Goal: Task Accomplishment & Management: Use online tool/utility

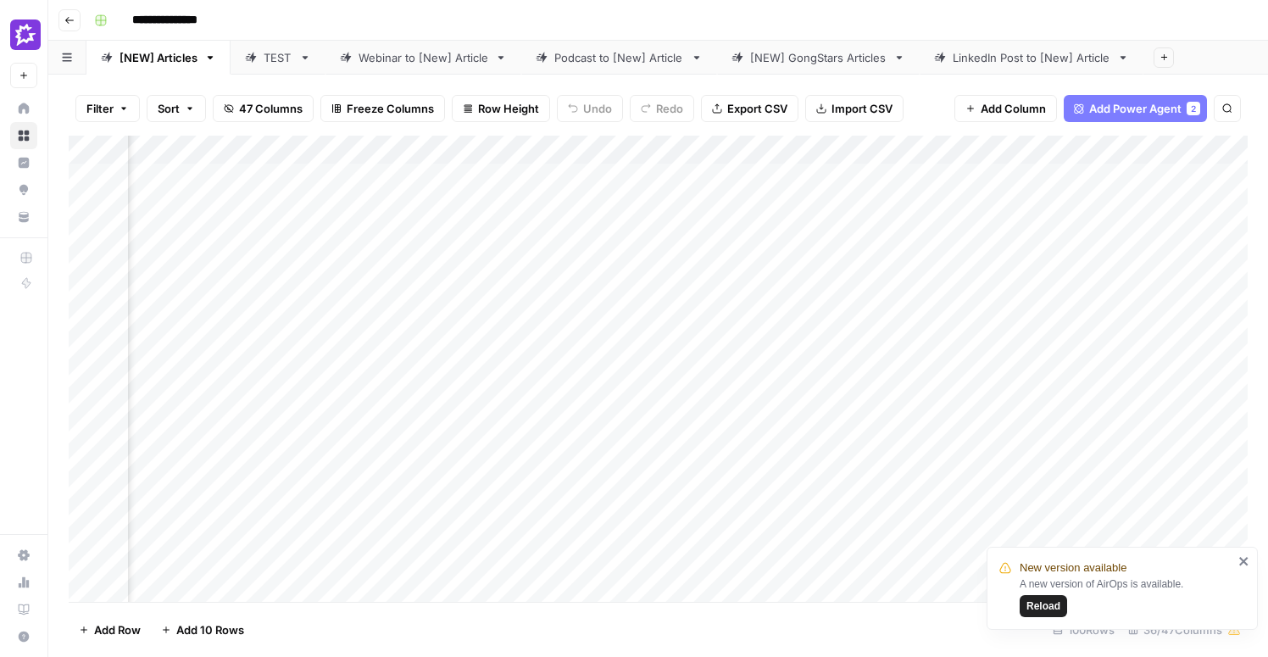
scroll to position [0, 2562]
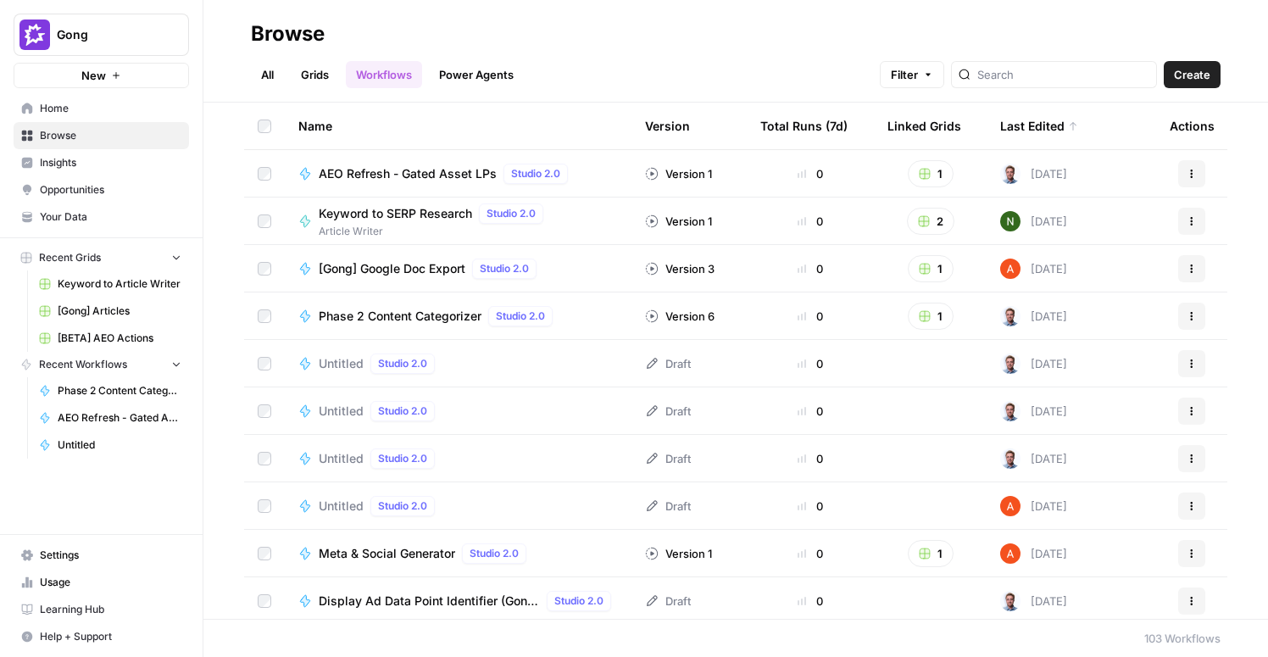
click at [363, 365] on div "Untitled Studio 2.0" at bounding box center [380, 363] width 123 height 20
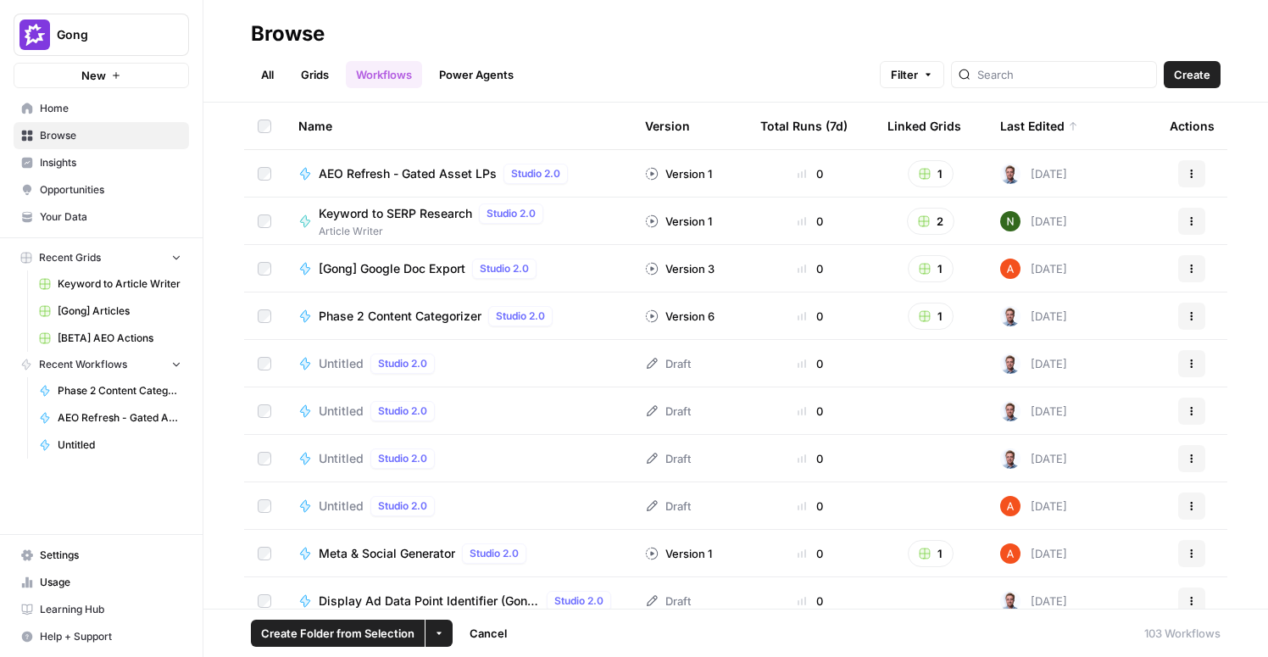
click at [441, 631] on icon "button" at bounding box center [439, 633] width 10 height 10
click at [471, 589] on span "Delete" at bounding box center [479, 593] width 42 height 17
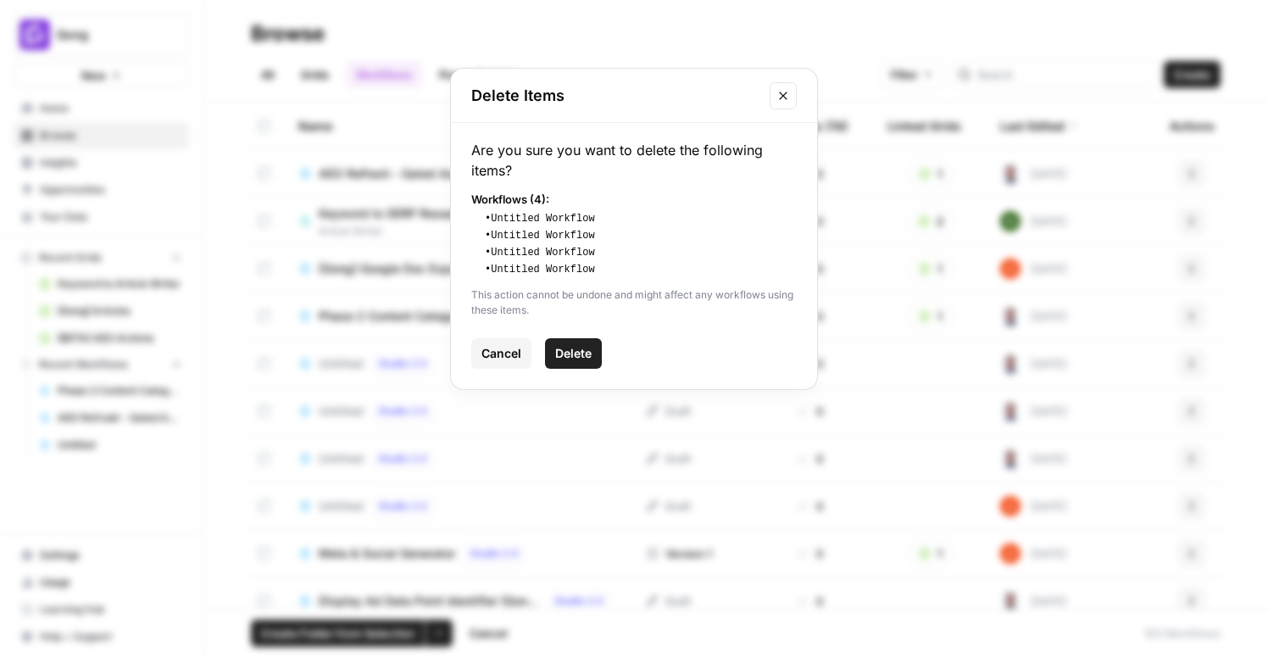
click at [585, 348] on span "Delete" at bounding box center [573, 353] width 36 height 17
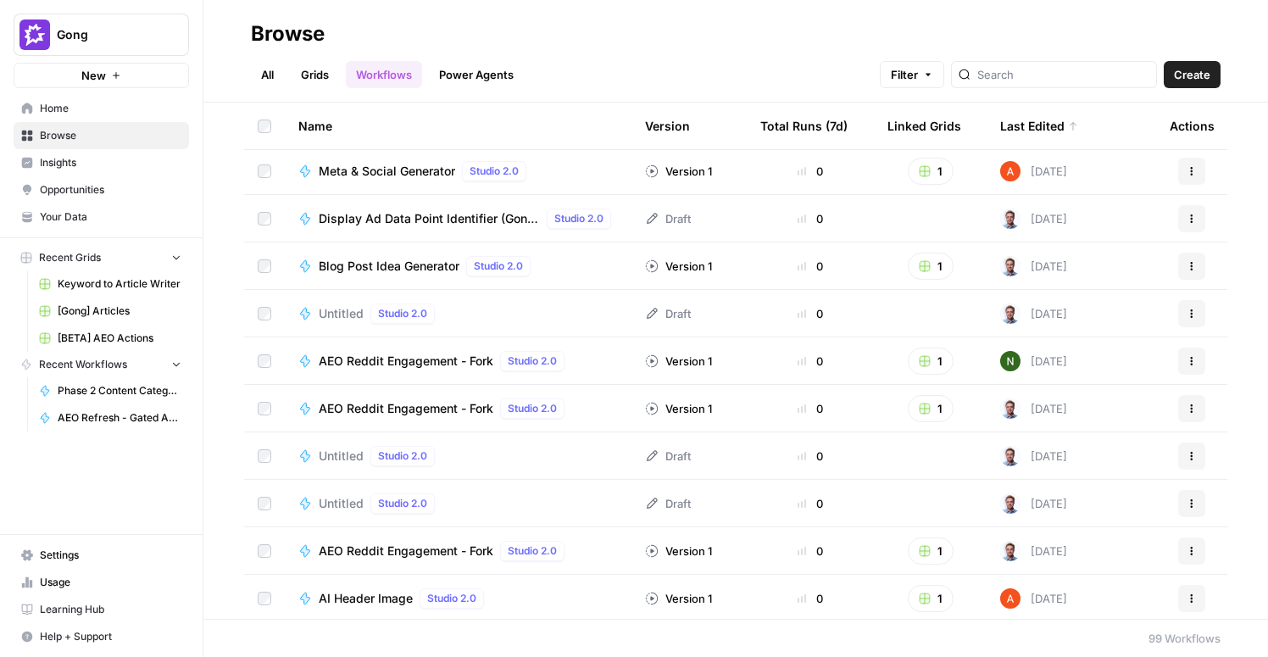
scroll to position [210, 0]
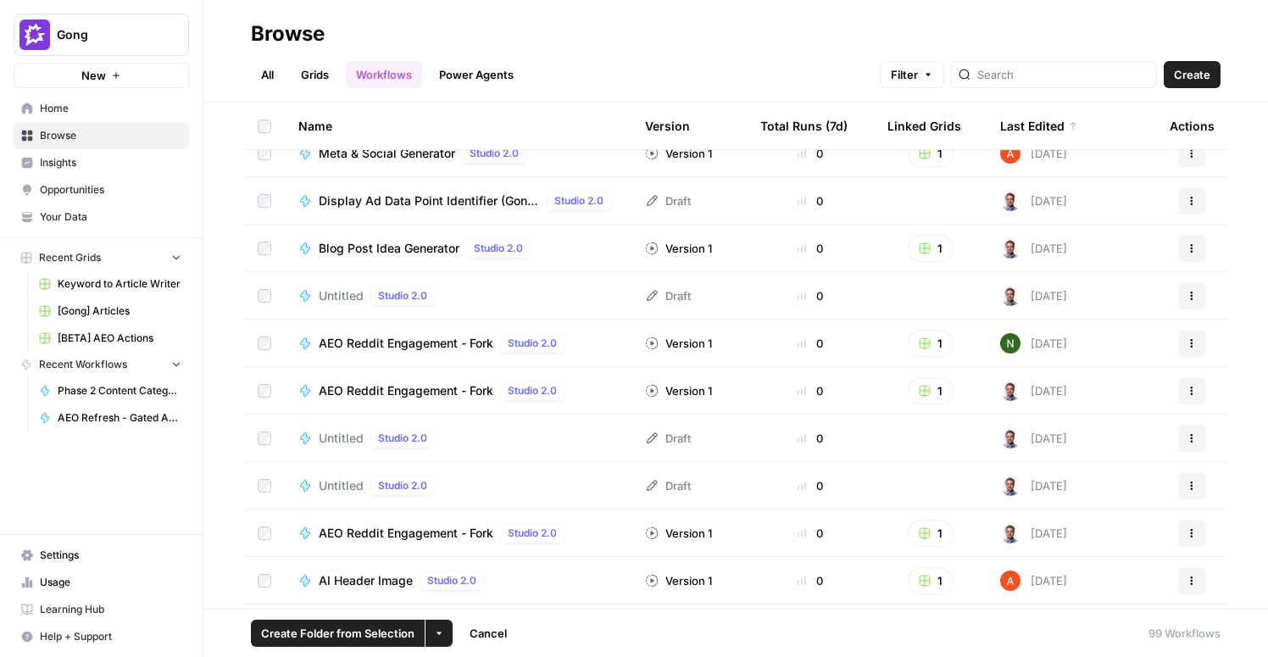
click at [266, 447] on td at bounding box center [264, 437] width 41 height 47
click at [437, 634] on icon "button" at bounding box center [439, 633] width 10 height 10
click at [459, 595] on span "Delete" at bounding box center [479, 593] width 42 height 17
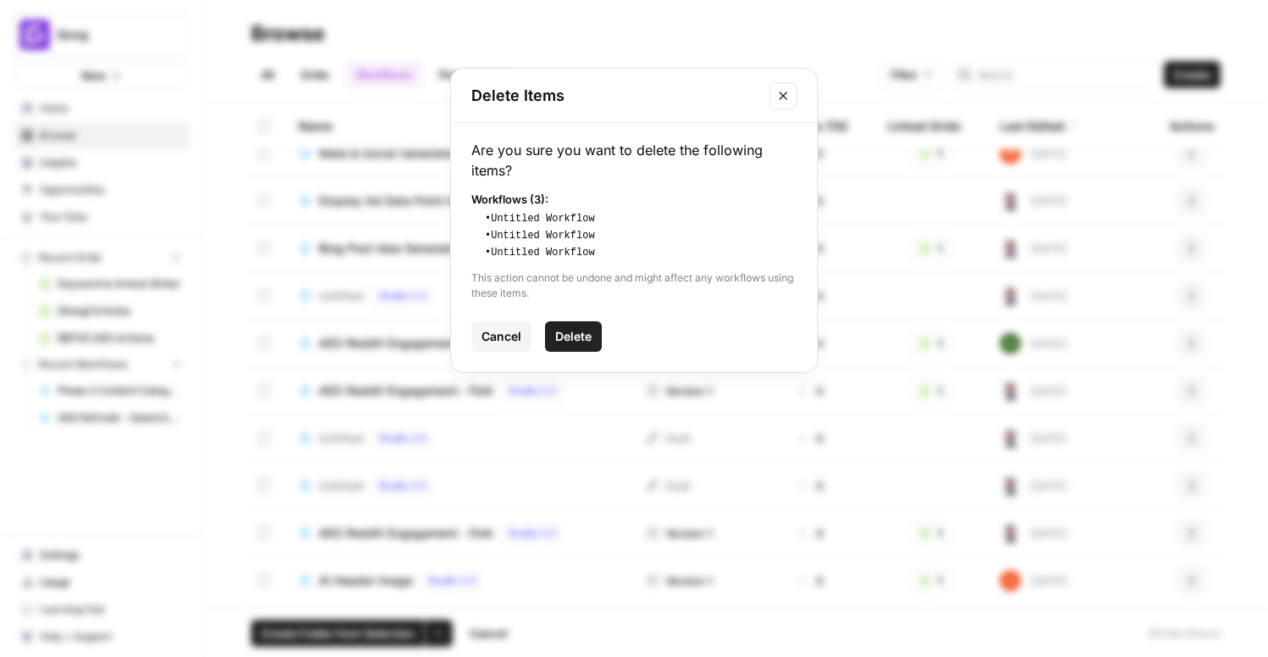
click at [582, 339] on span "Delete" at bounding box center [573, 336] width 36 height 17
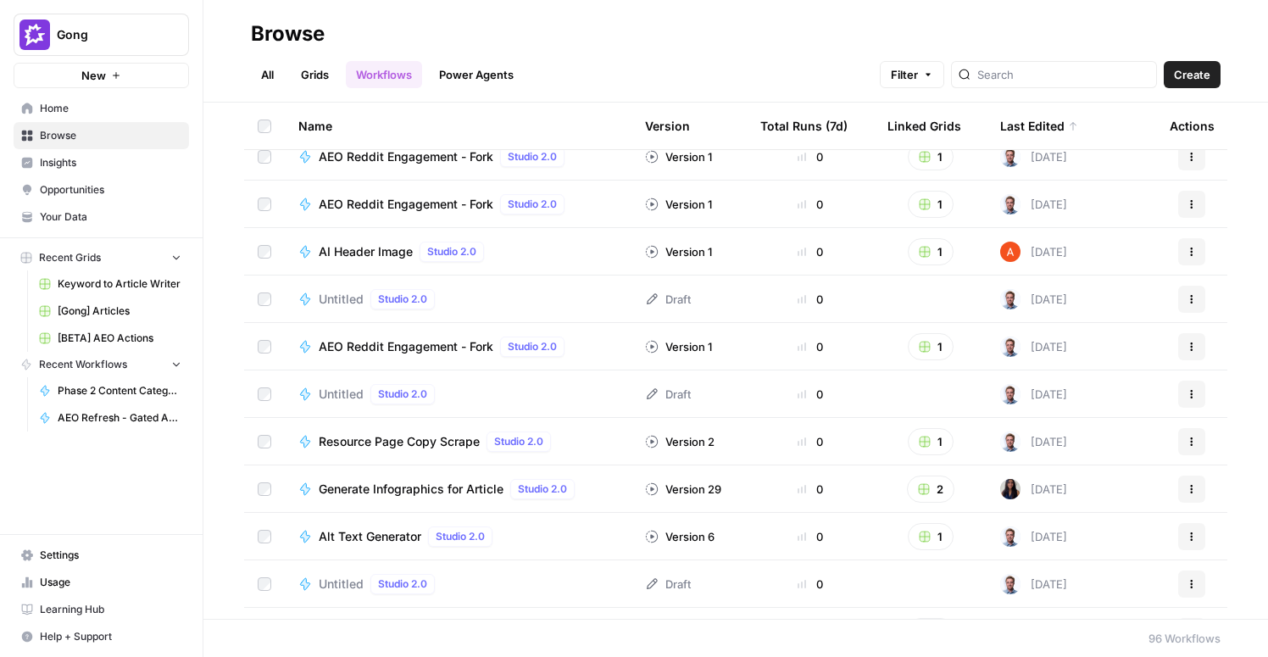
scroll to position [269, 0]
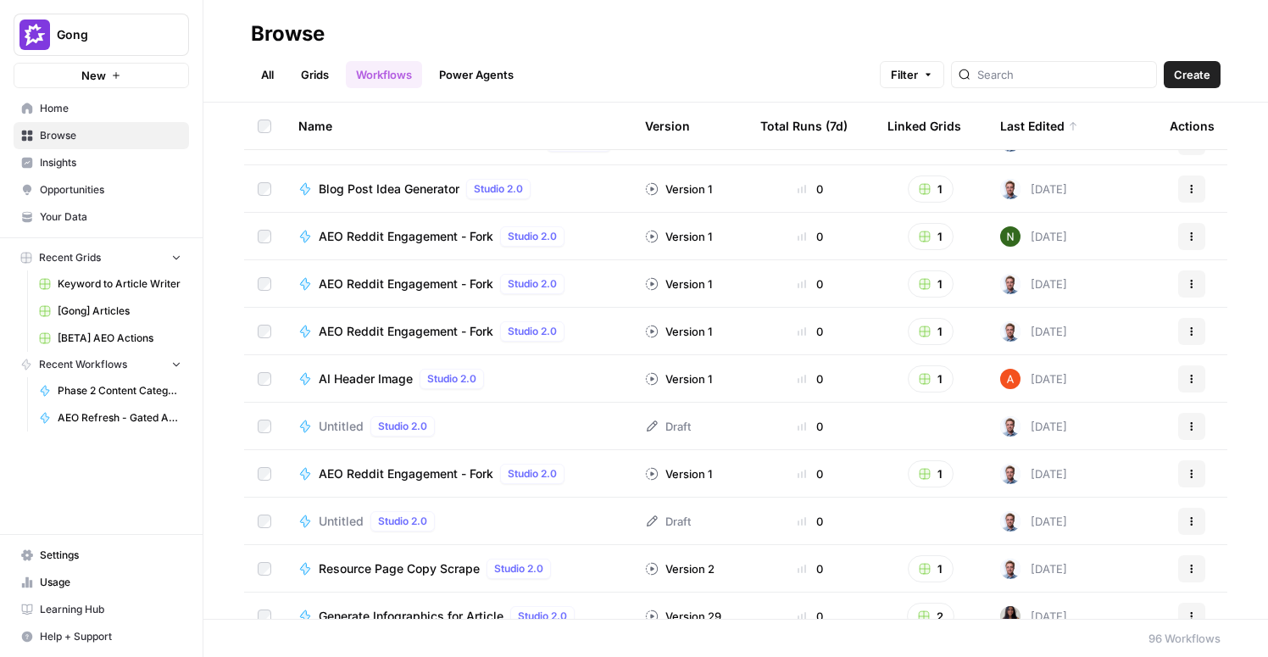
click at [330, 119] on div "Name" at bounding box center [457, 126] width 319 height 47
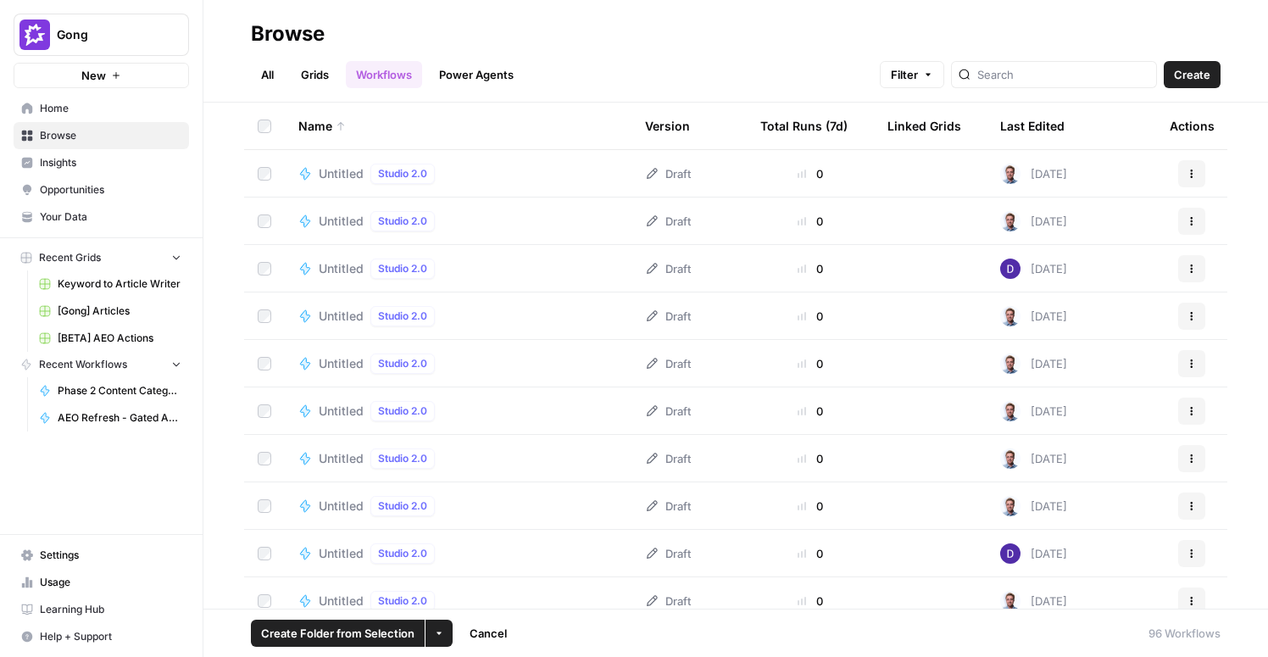
click at [266, 257] on td at bounding box center [264, 268] width 41 height 47
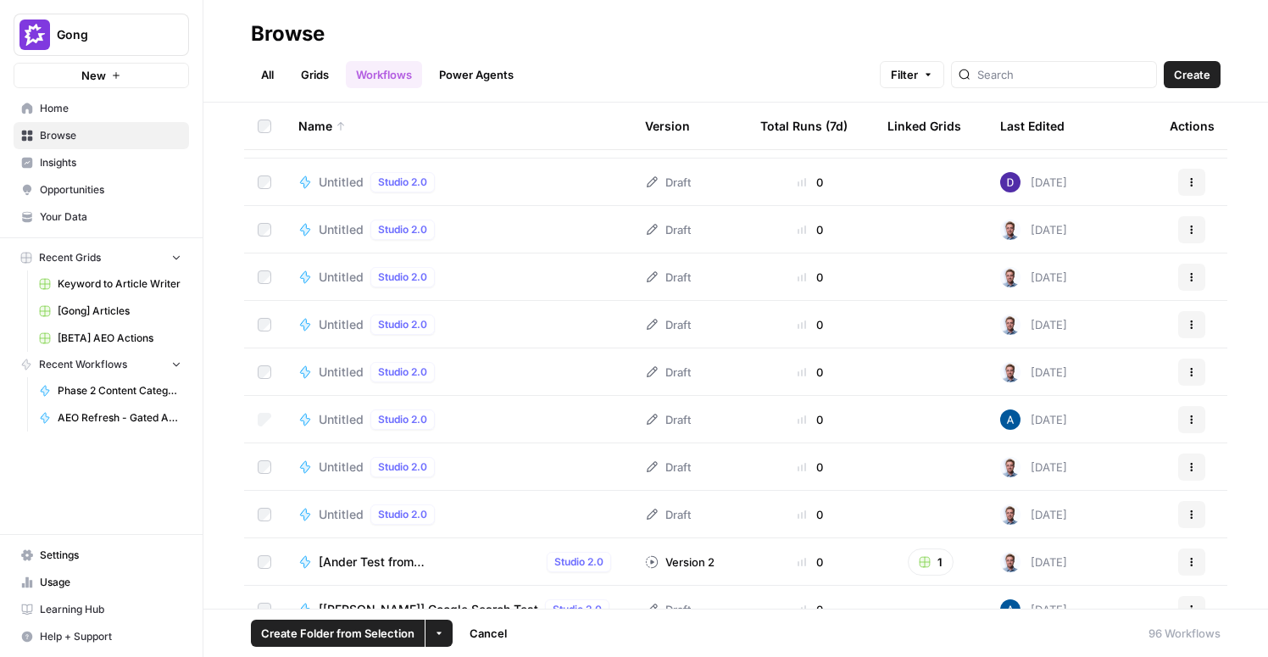
scroll to position [375, 0]
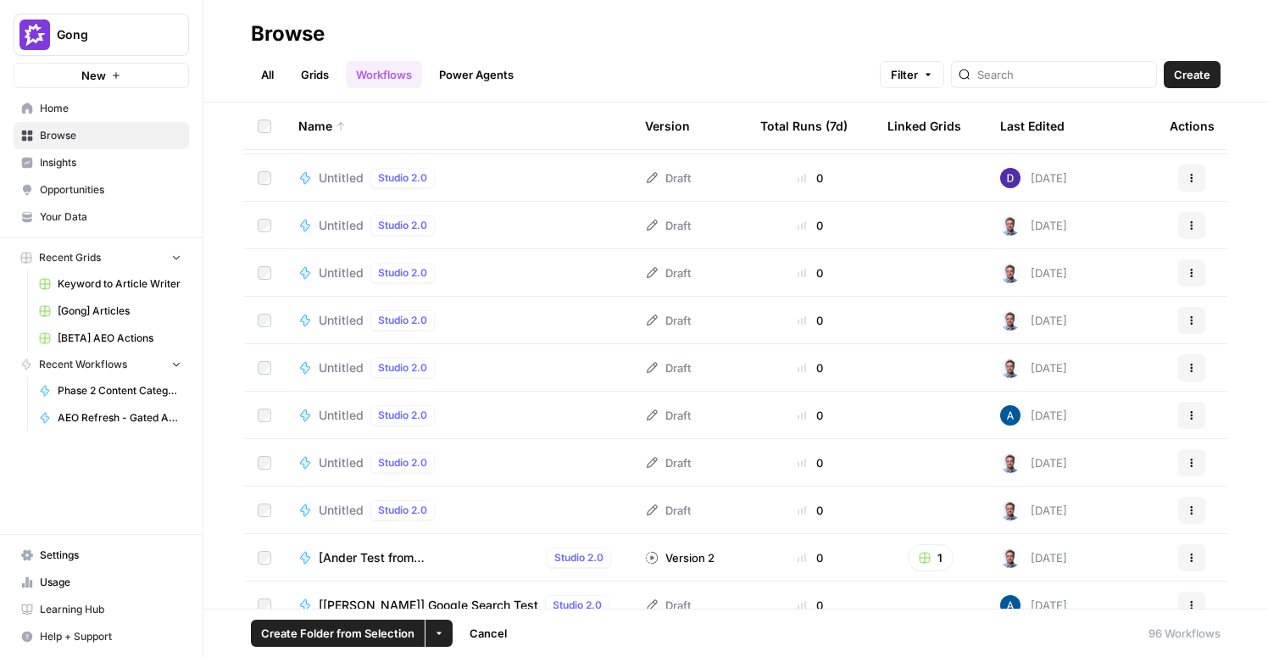
click at [441, 635] on icon "button" at bounding box center [439, 633] width 10 height 10
click at [467, 597] on span "Delete" at bounding box center [479, 593] width 42 height 17
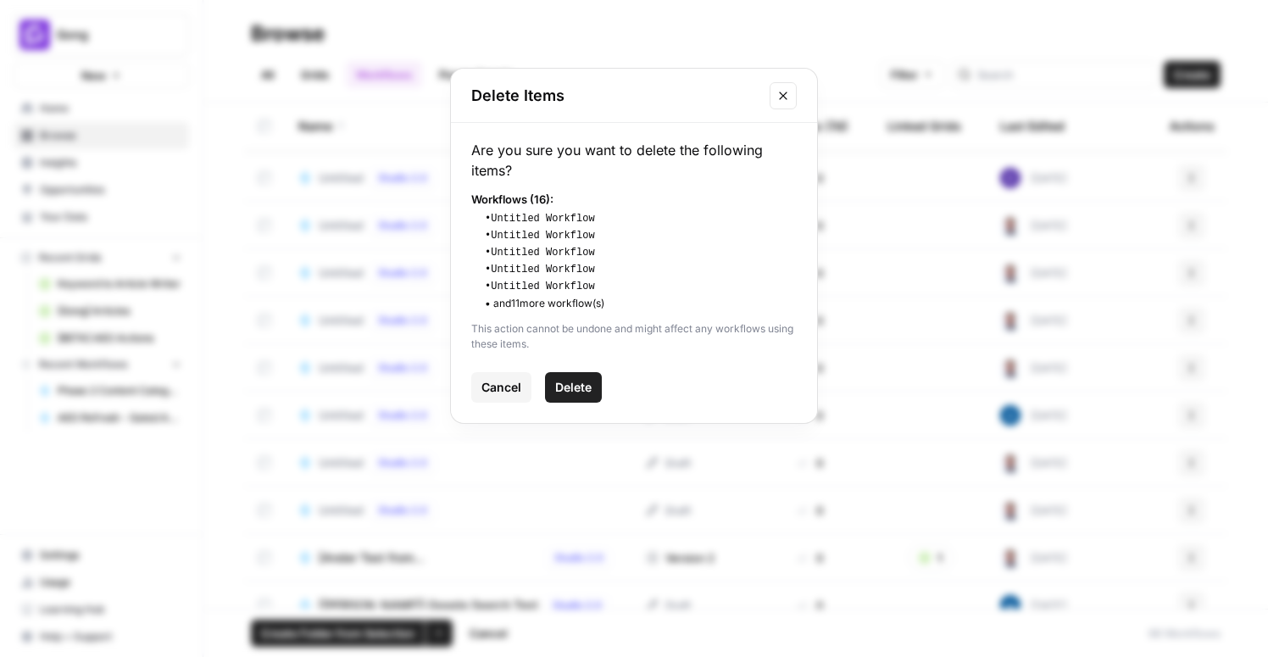
click at [580, 397] on button "Delete" at bounding box center [573, 387] width 57 height 31
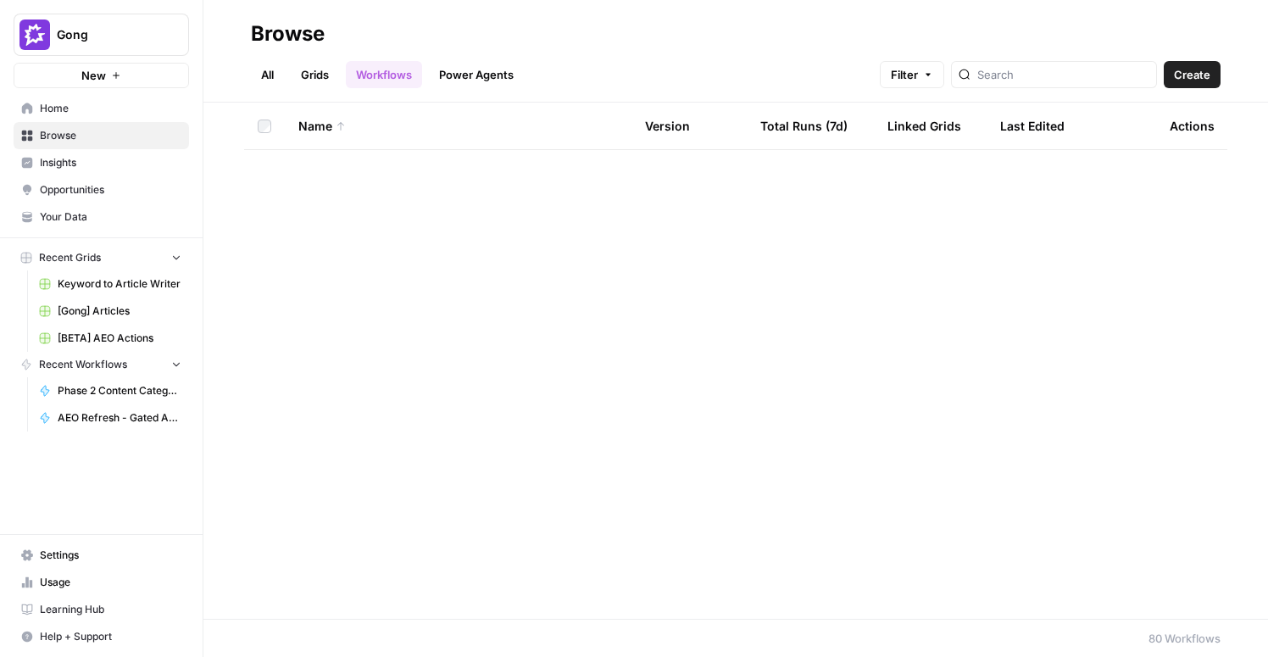
scroll to position [1074, 0]
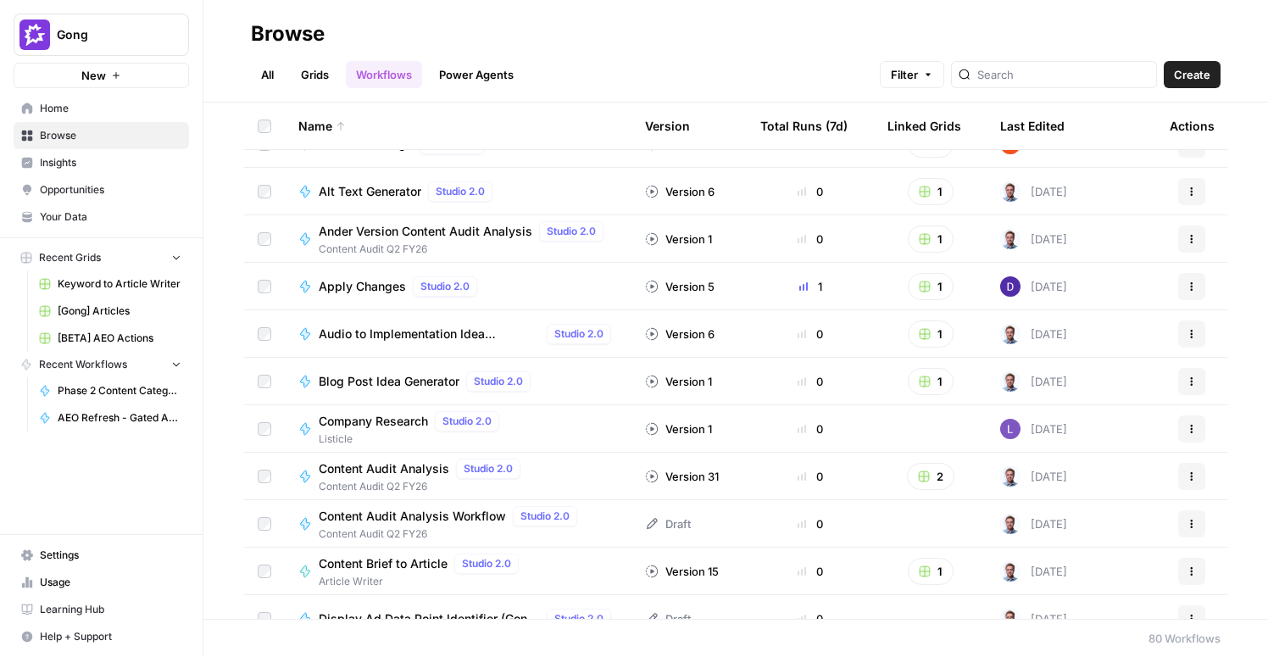
click at [315, 72] on link "Grids" at bounding box center [315, 74] width 48 height 27
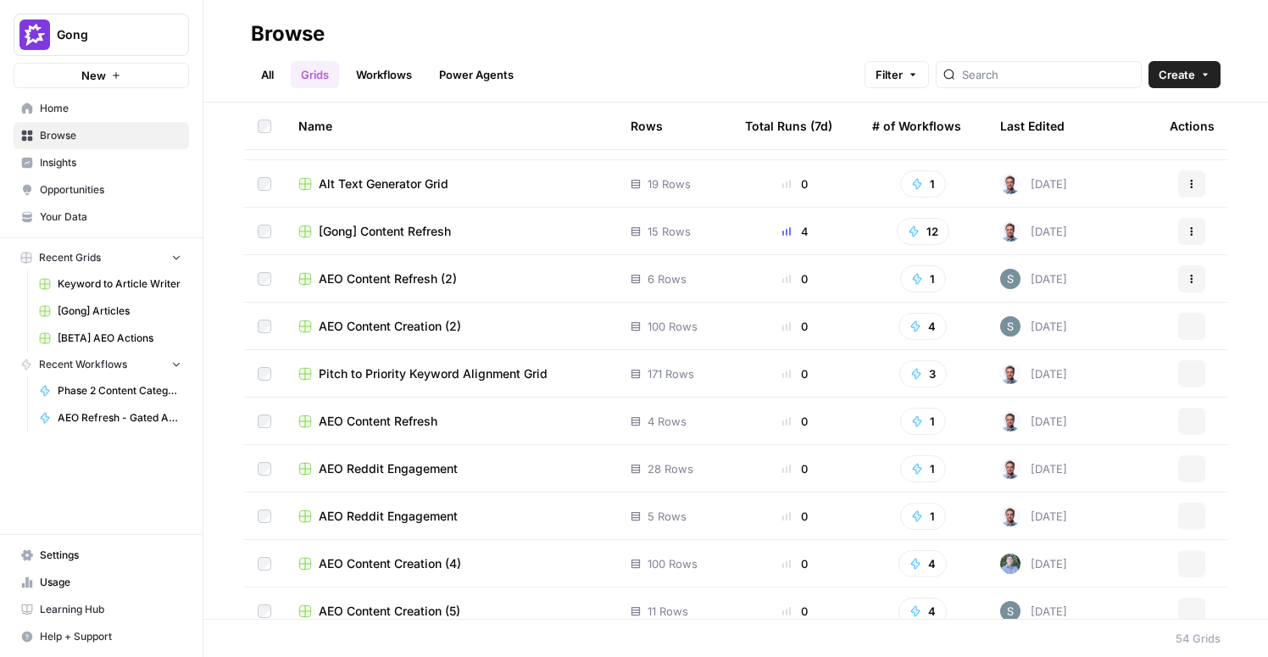
scroll to position [2094, 0]
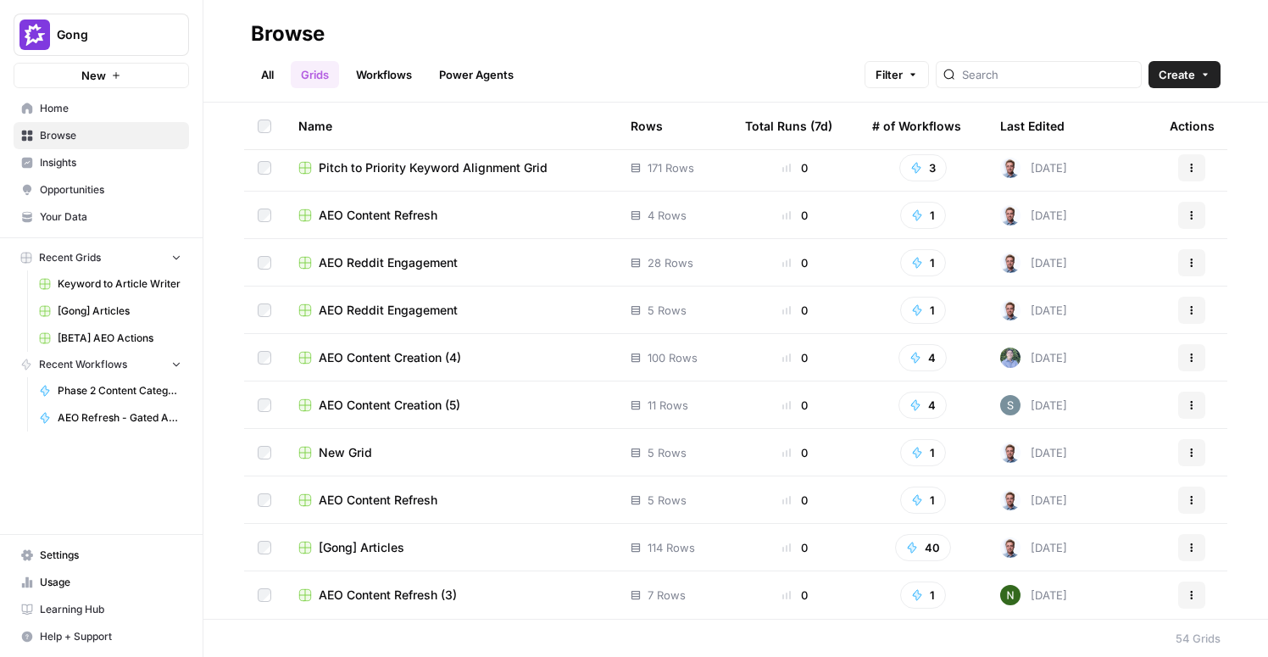
click at [499, 358] on div "AEO Content Creation (4)" at bounding box center [450, 357] width 305 height 17
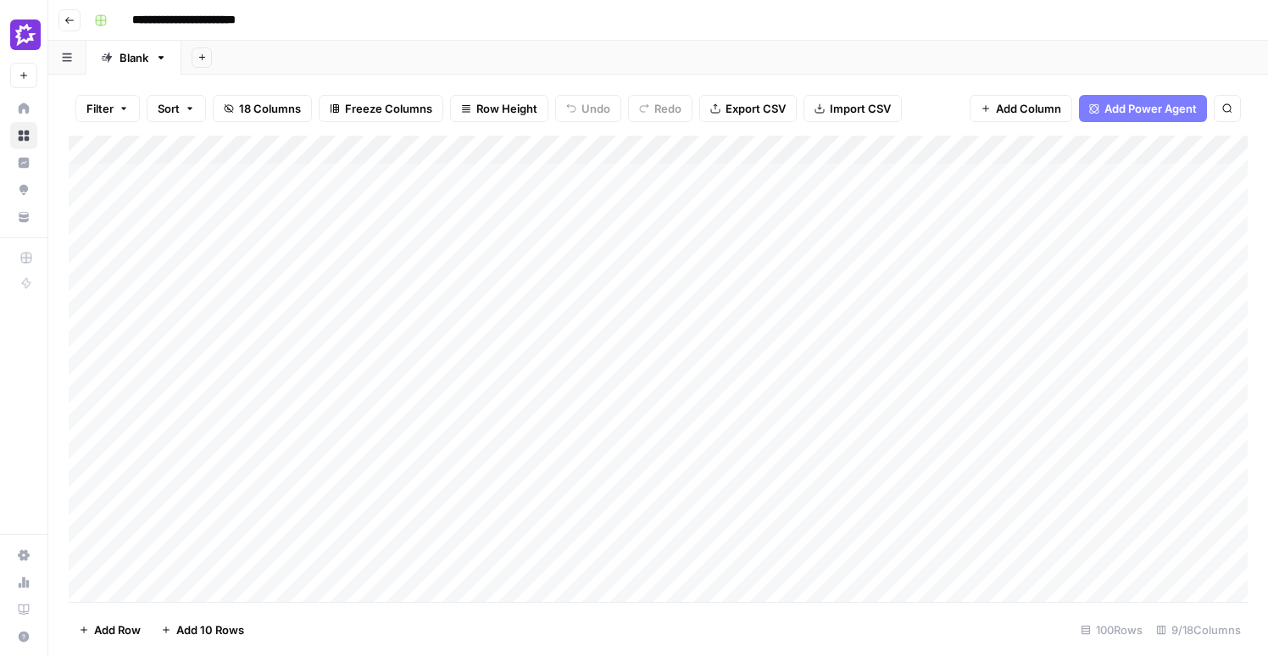
click at [72, 18] on icon "button" at bounding box center [69, 20] width 10 height 10
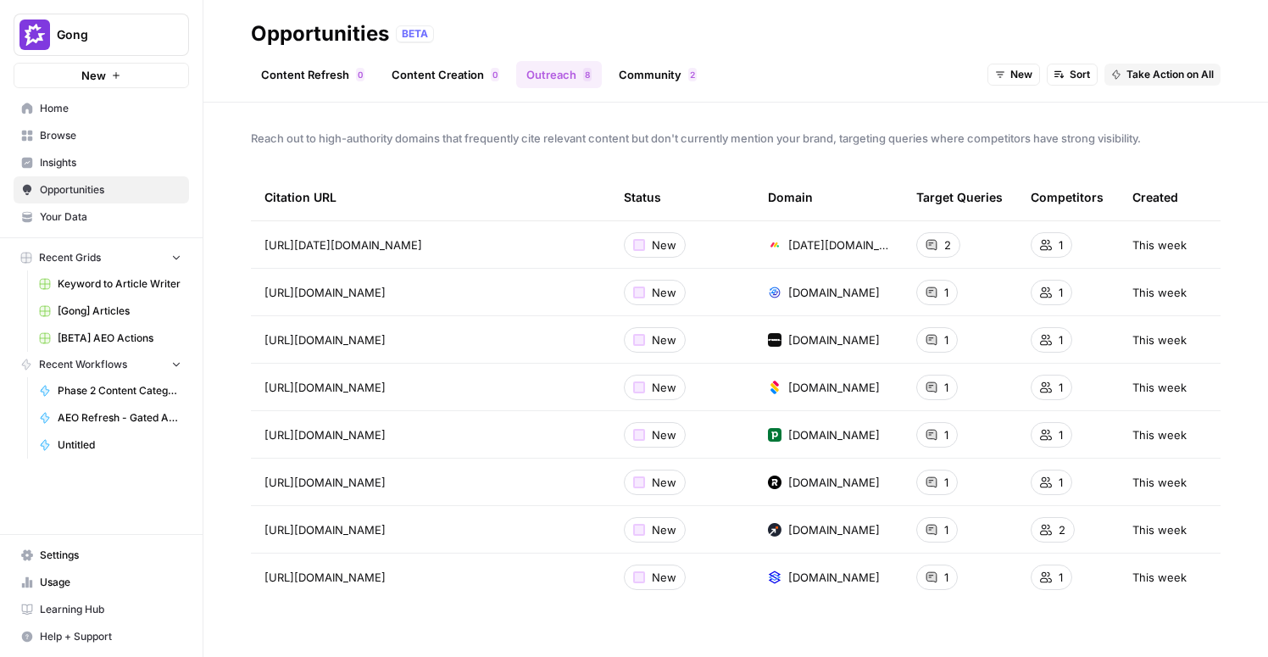
click at [73, 322] on link "[Gong] Articles" at bounding box center [110, 310] width 158 height 27
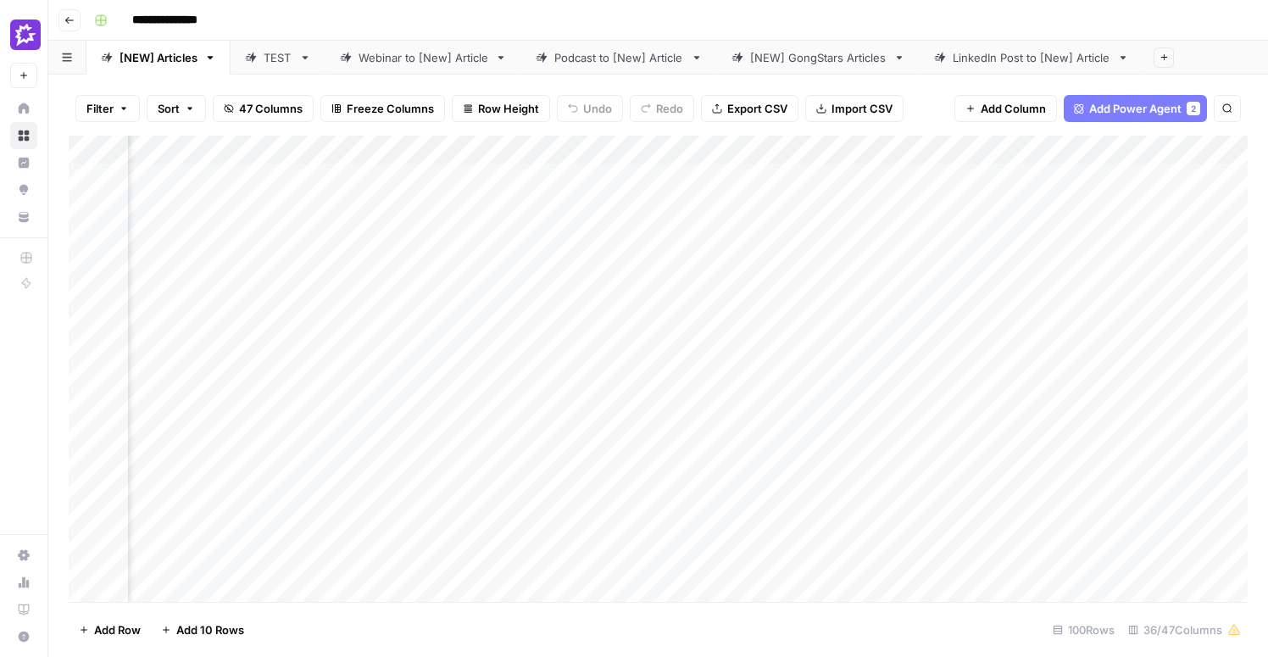
scroll to position [0, 2611]
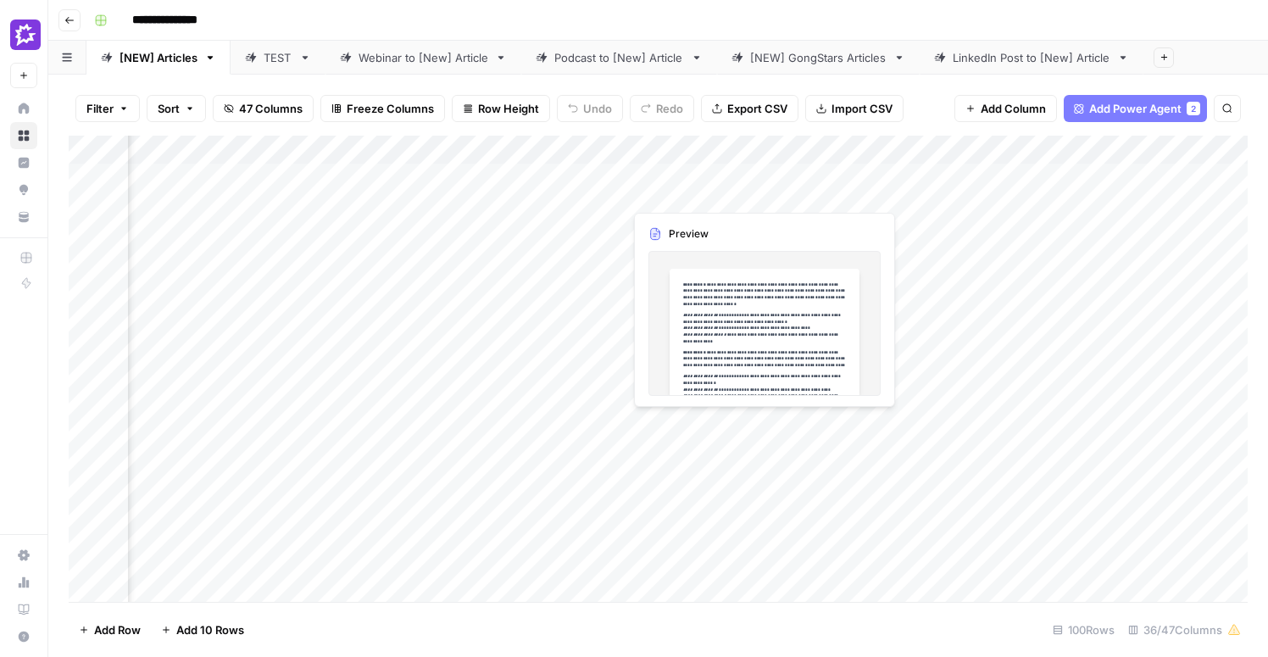
click at [700, 186] on div "Add Column" at bounding box center [658, 369] width 1179 height 466
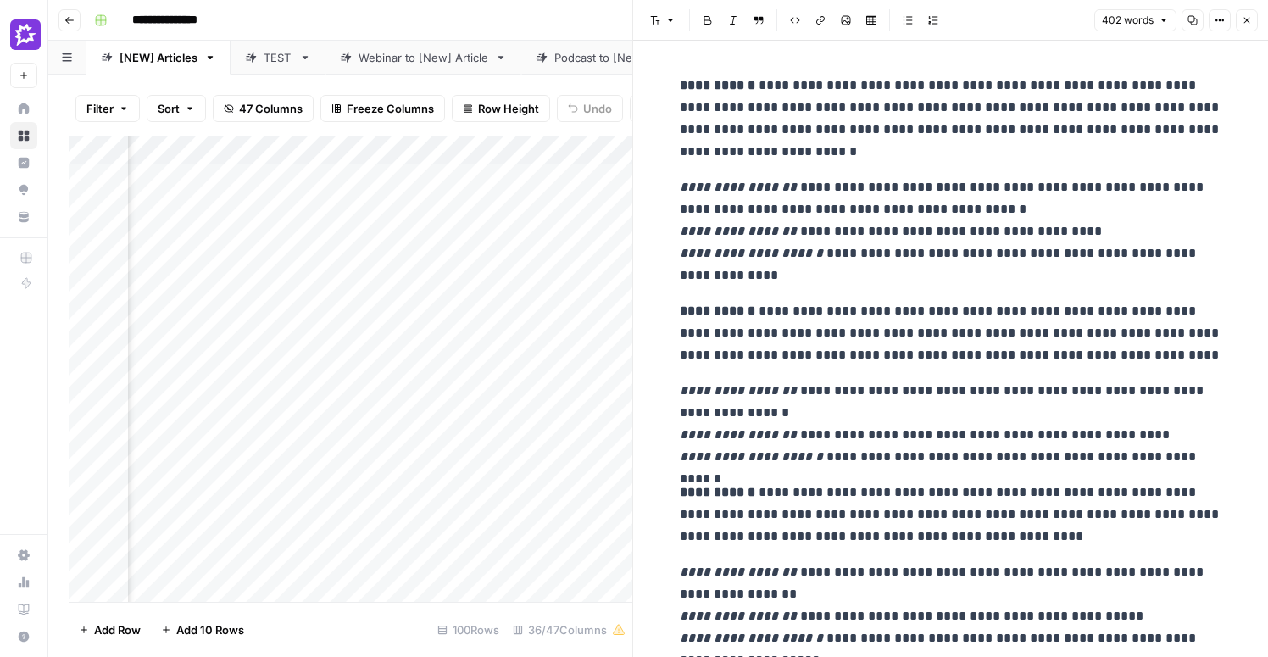
click at [993, 214] on p "**********" at bounding box center [951, 231] width 542 height 110
drag, startPoint x: 724, startPoint y: 272, endPoint x: 671, endPoint y: 177, distance: 108.5
click at [671, 177] on div "**********" at bounding box center [950, 645] width 563 height 1154
click at [902, 22] on icon "button" at bounding box center [907, 20] width 10 height 10
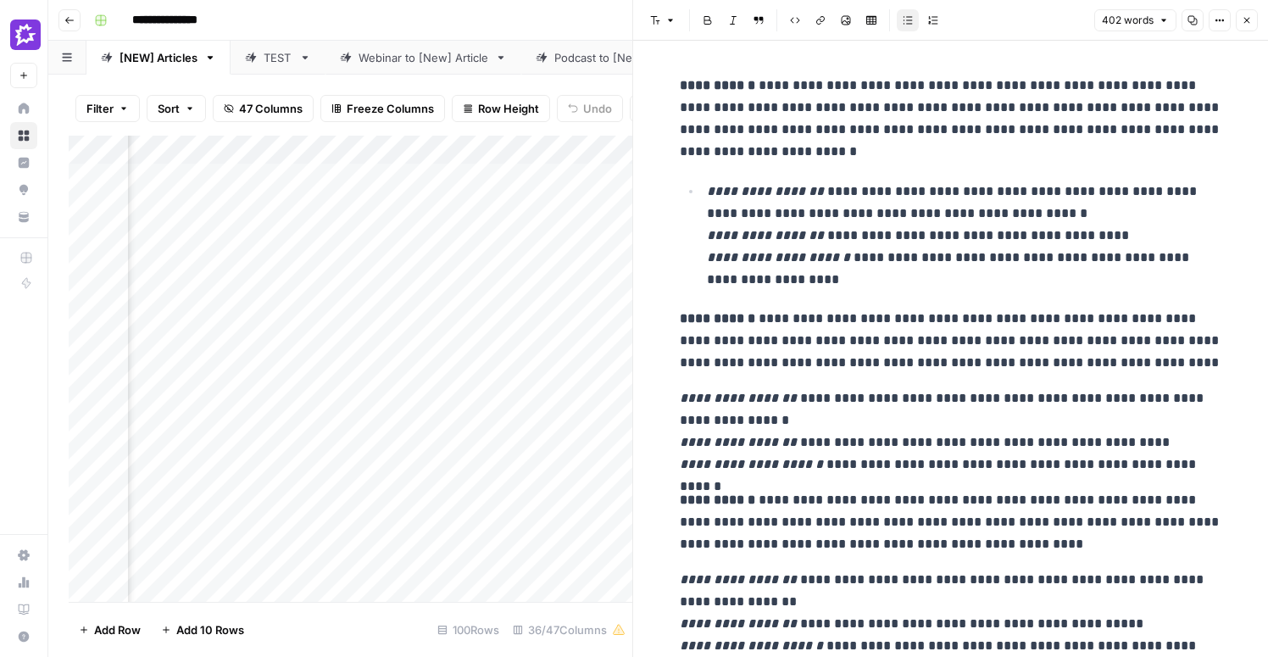
click at [697, 241] on ul "**********" at bounding box center [951, 235] width 542 height 111
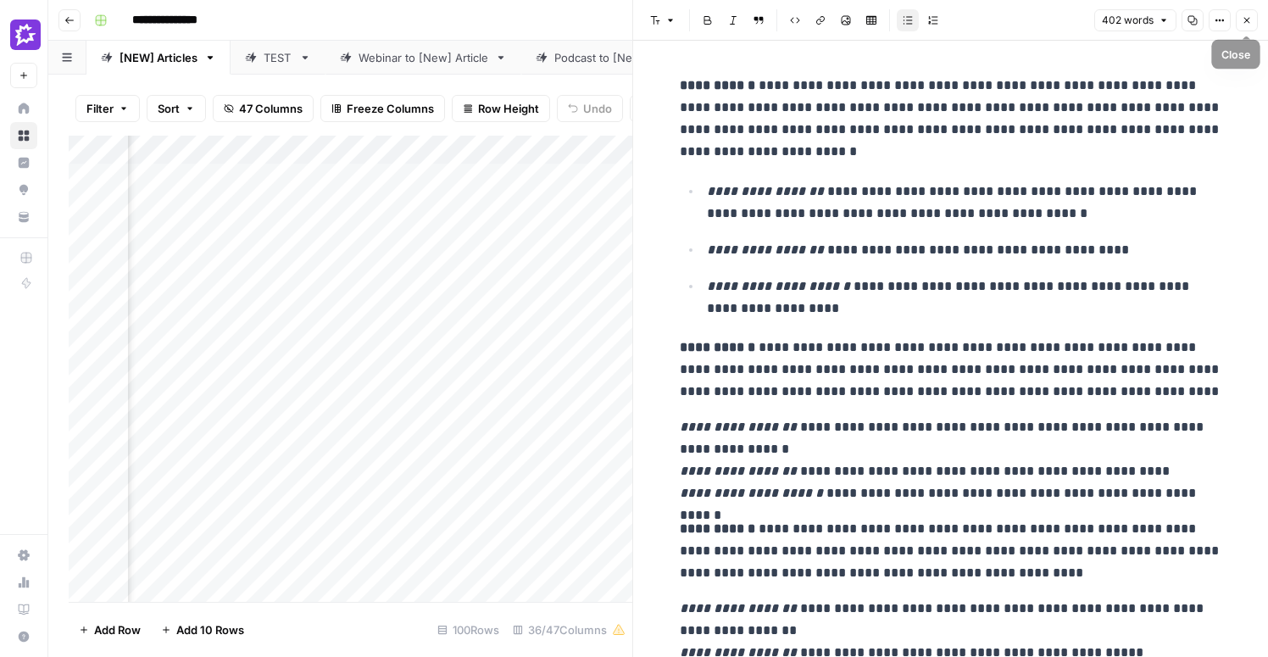
click at [1241, 15] on icon "button" at bounding box center [1246, 20] width 10 height 10
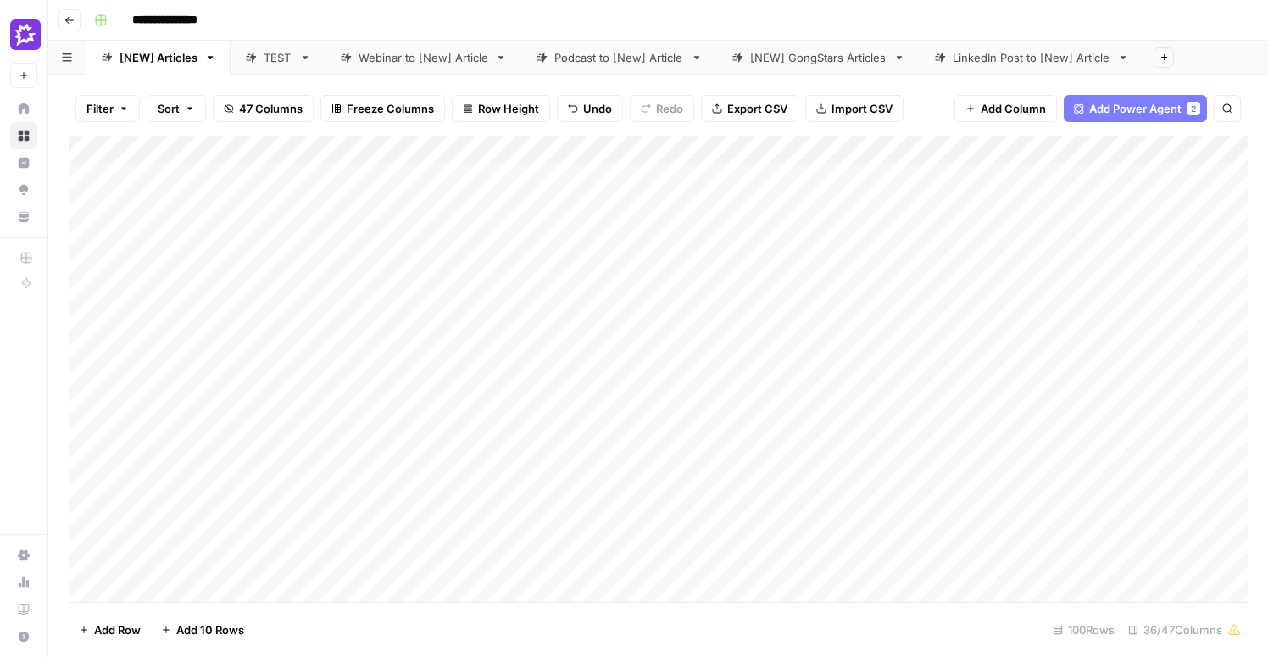
click at [366, 397] on div "Add Column" at bounding box center [658, 369] width 1179 height 466
click at [383, 436] on div "Add Column" at bounding box center [658, 369] width 1179 height 466
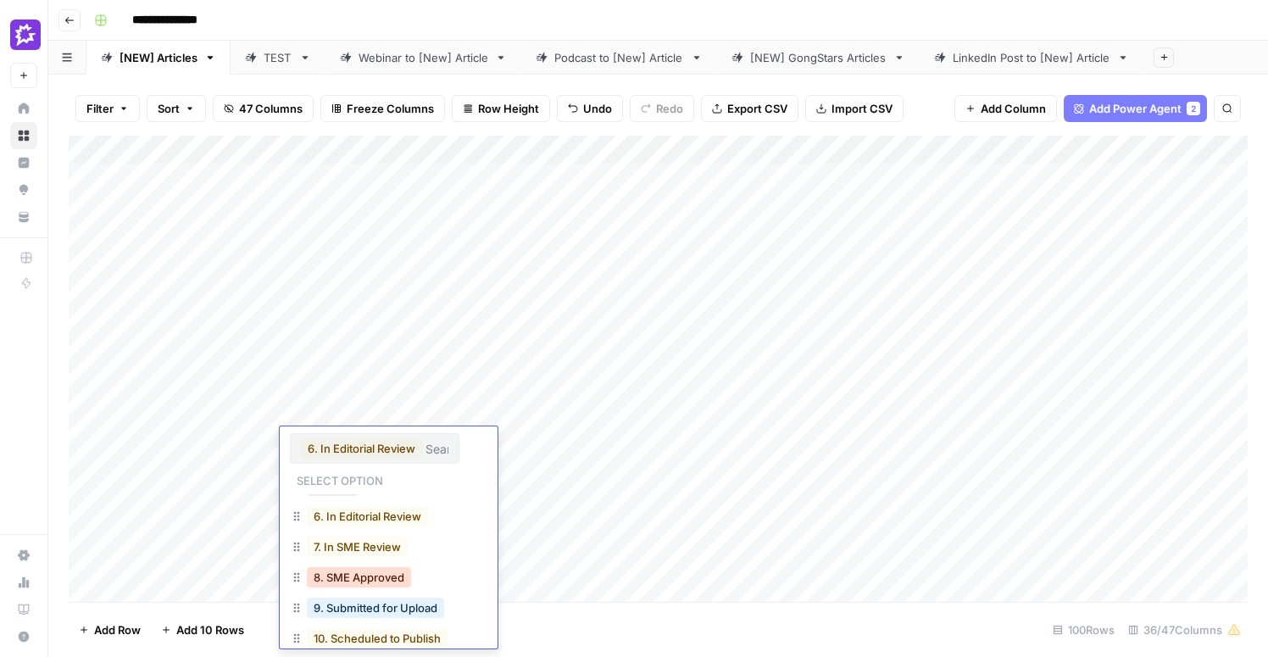
scroll to position [19, 0]
click at [365, 551] on button "7. In SME Review" at bounding box center [357, 549] width 101 height 20
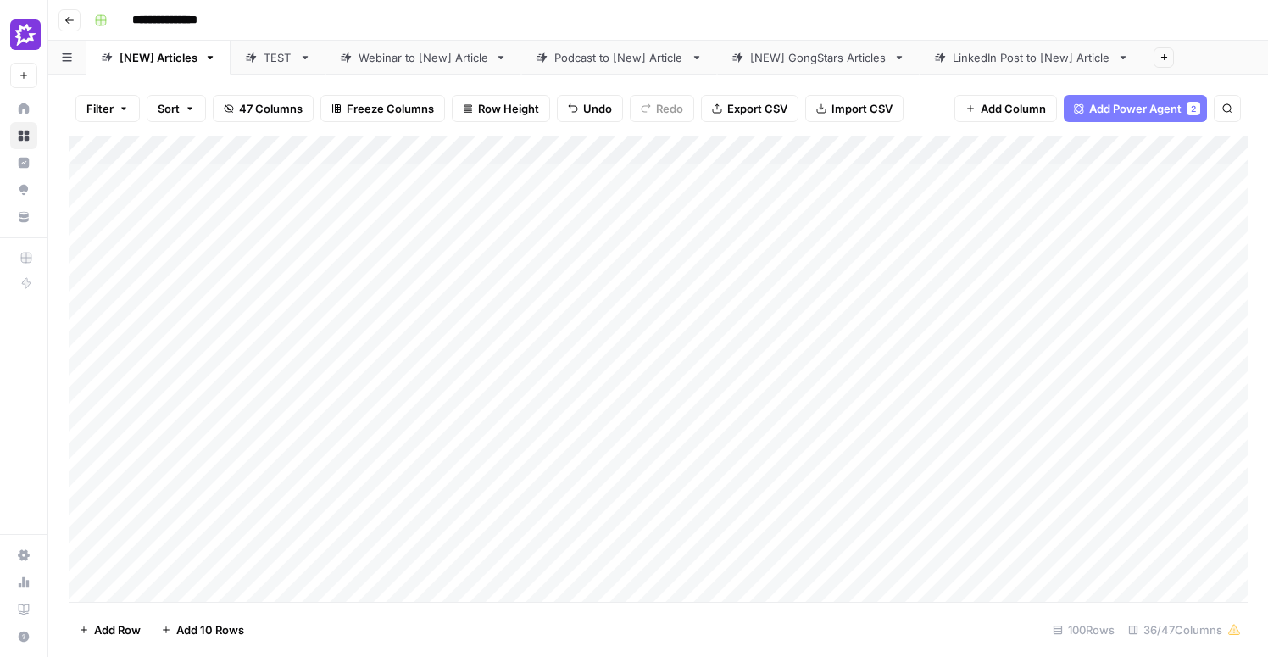
click at [57, 434] on div "Filter Sort 47 Columns Freeze Columns Row Height Undo Redo Export CSV Import CS…" at bounding box center [657, 366] width 1219 height 582
click at [706, 180] on div "Add Column" at bounding box center [658, 369] width 1179 height 466
click at [174, 108] on span "Sort" at bounding box center [169, 108] width 22 height 17
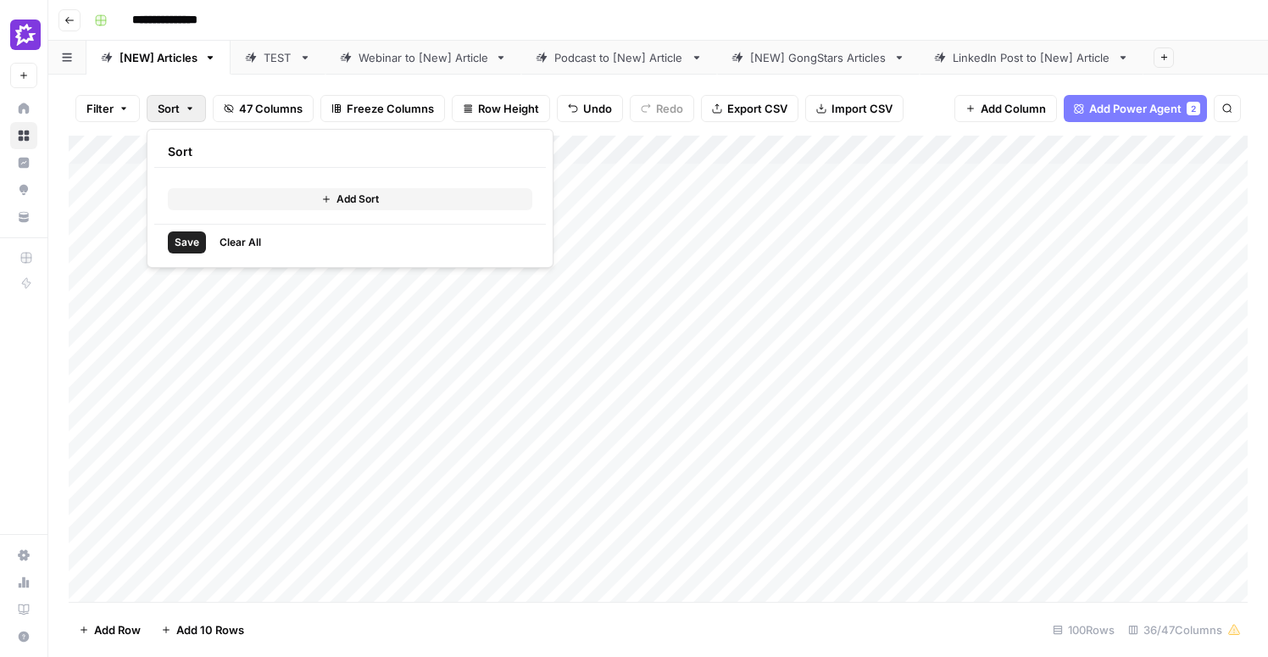
click at [174, 108] on span "Sort" at bounding box center [169, 108] width 22 height 17
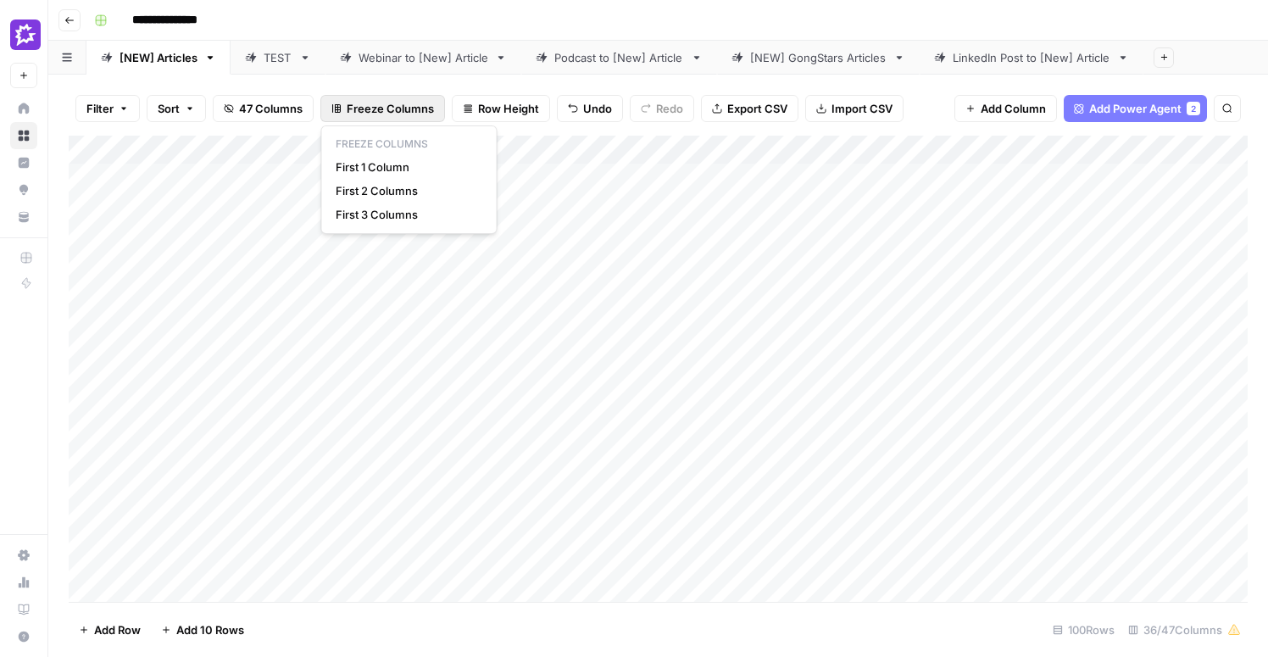
click at [363, 111] on span "Freeze Columns" at bounding box center [390, 108] width 87 height 17
click at [388, 211] on span "First 3 Columns" at bounding box center [406, 214] width 141 height 17
drag, startPoint x: 881, startPoint y: 149, endPoint x: 690, endPoint y: 145, distance: 191.5
click at [690, 145] on div "Add Column" at bounding box center [658, 369] width 1179 height 466
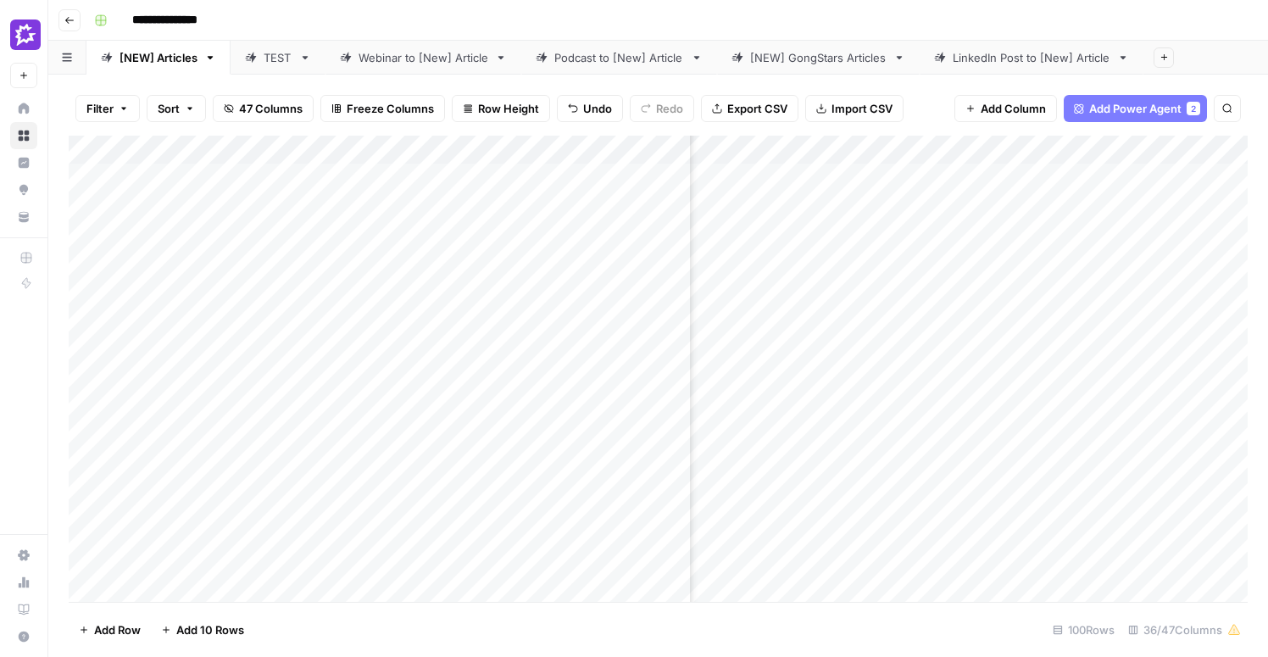
scroll to position [0, 2239]
drag, startPoint x: 494, startPoint y: 146, endPoint x: 393, endPoint y: 148, distance: 100.9
click at [393, 148] on div "Add Column" at bounding box center [658, 369] width 1179 height 466
click at [766, 261] on div "Add Column" at bounding box center [658, 369] width 1179 height 466
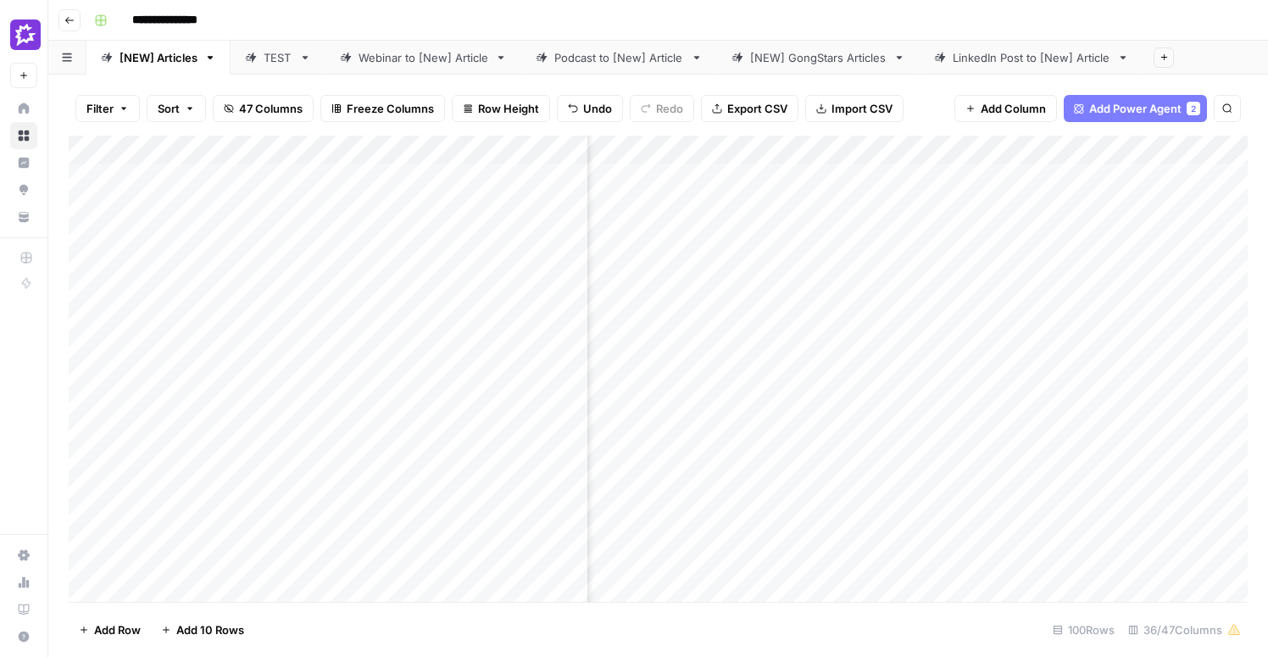
scroll to position [1, 2806]
